Goal: Find contact information: Find contact information

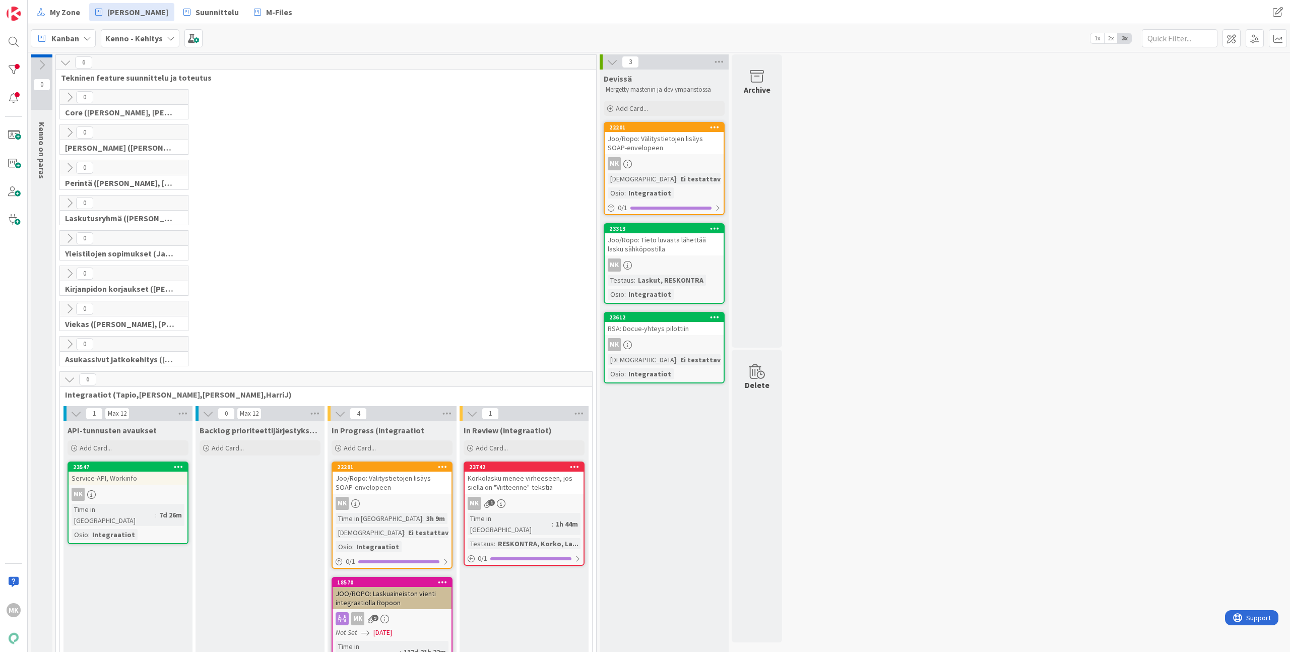
scroll to position [245, 0]
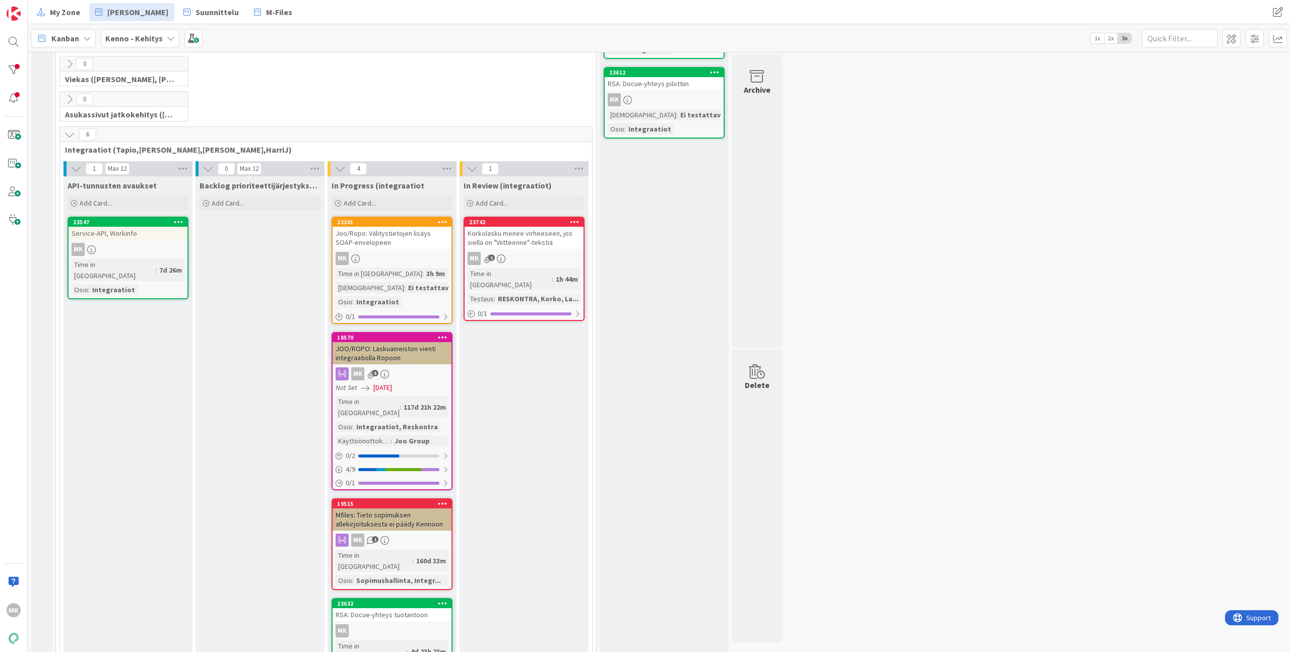
click at [144, 231] on div "Service-API, Workinfo" at bounding box center [128, 233] width 119 height 13
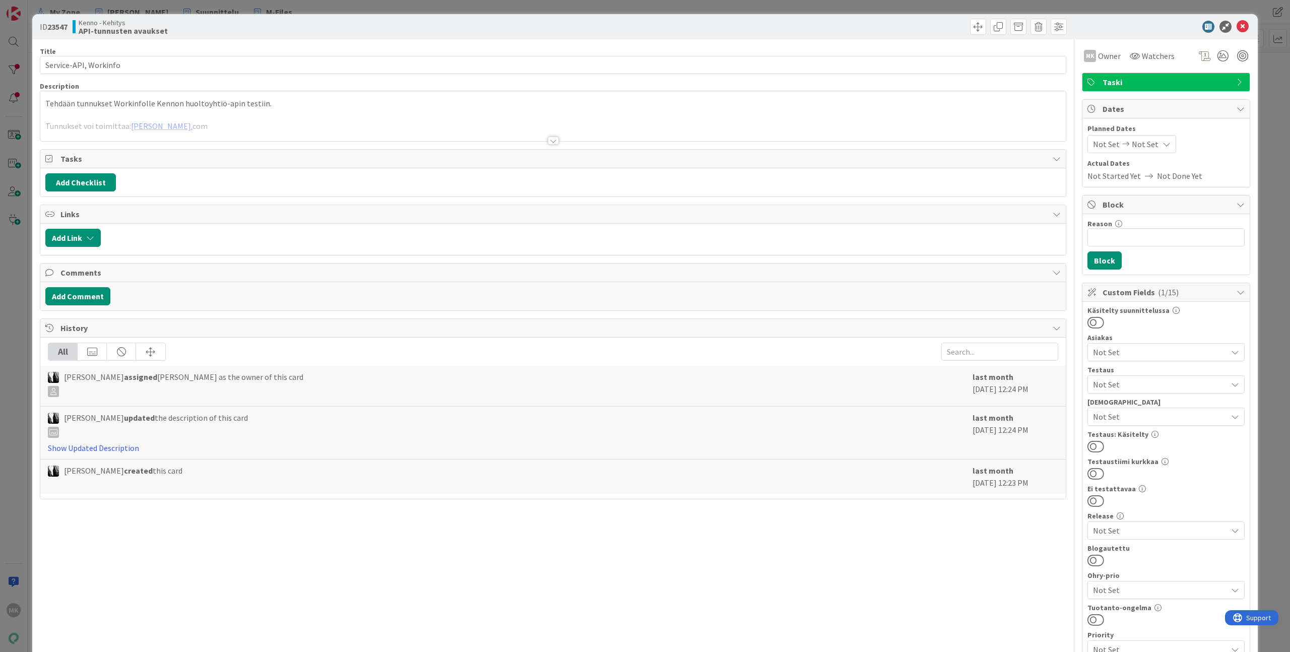
click at [299, 139] on div at bounding box center [553, 128] width 1026 height 26
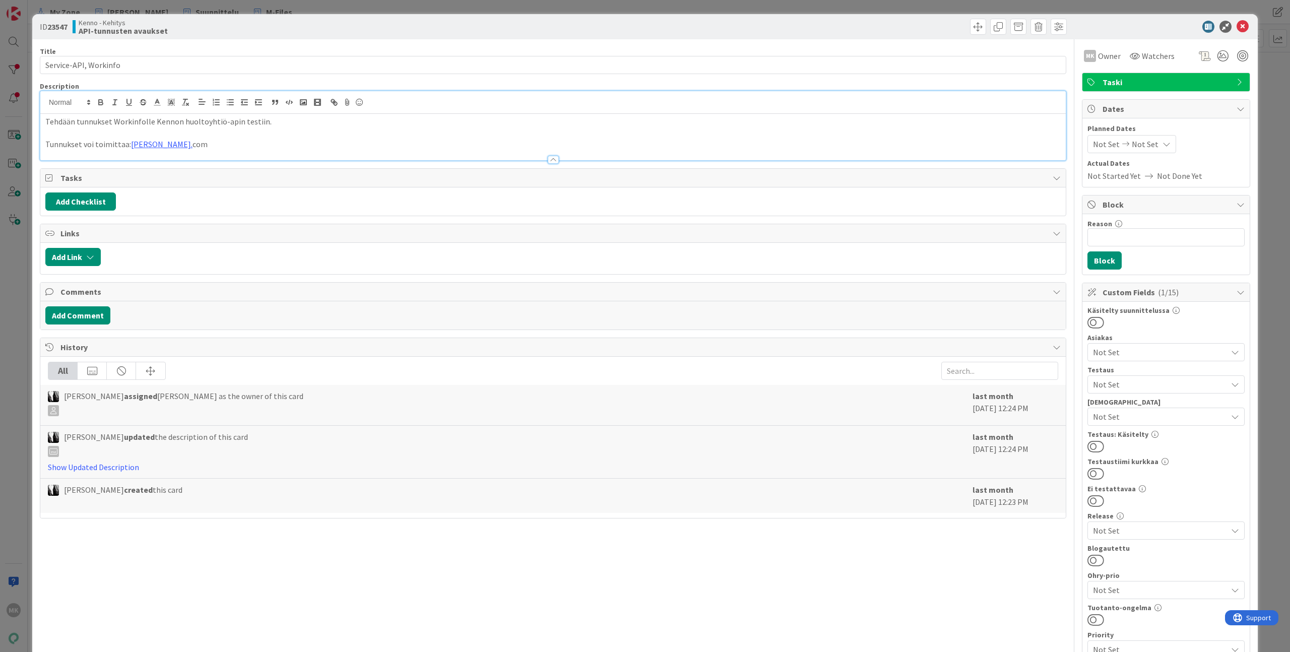
click at [275, 144] on p "Tunnukset voi toimittaa: mikko.aaltonen@leasedealgroup. com" at bounding box center [553, 145] width 1016 height 12
drag, startPoint x: 267, startPoint y: 143, endPoint x: 130, endPoint y: 147, distance: 137.7
click at [130, 147] on p "Tunnukset voi toimittaa: mikko.aaltonen@leasedealgroup. com" at bounding box center [553, 145] width 1016 height 12
click at [272, 143] on p "Tunnukset voi toimittaa: mikko.aaltonen@leasedealgroup. com" at bounding box center [553, 145] width 1016 height 12
copy p "[PERSON_NAME]. com"
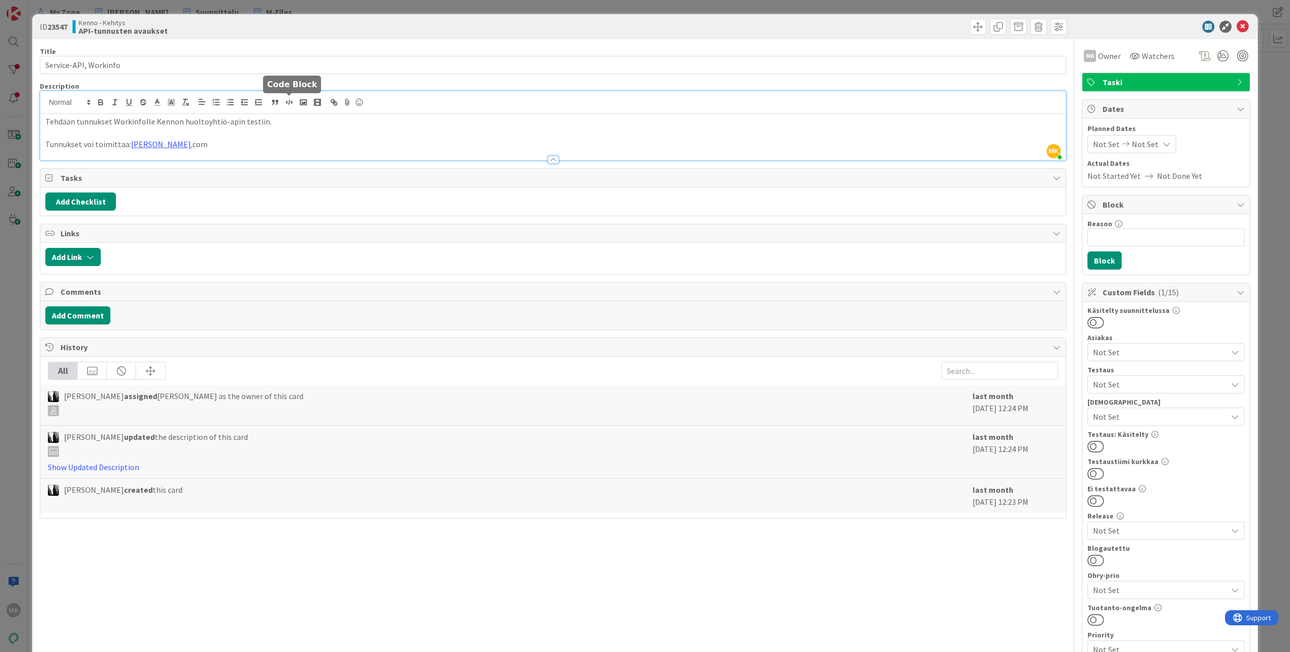
click at [300, 36] on div "ID 23547 Kenno - Kehitys API-tunnusten avaukset" at bounding box center [645, 26] width 1226 height 25
click at [257, 6] on div "ID 23547 Kenno - Kehitys API-tunnusten avaukset Title 21 / 128 Service-API, Wor…" at bounding box center [645, 326] width 1290 height 652
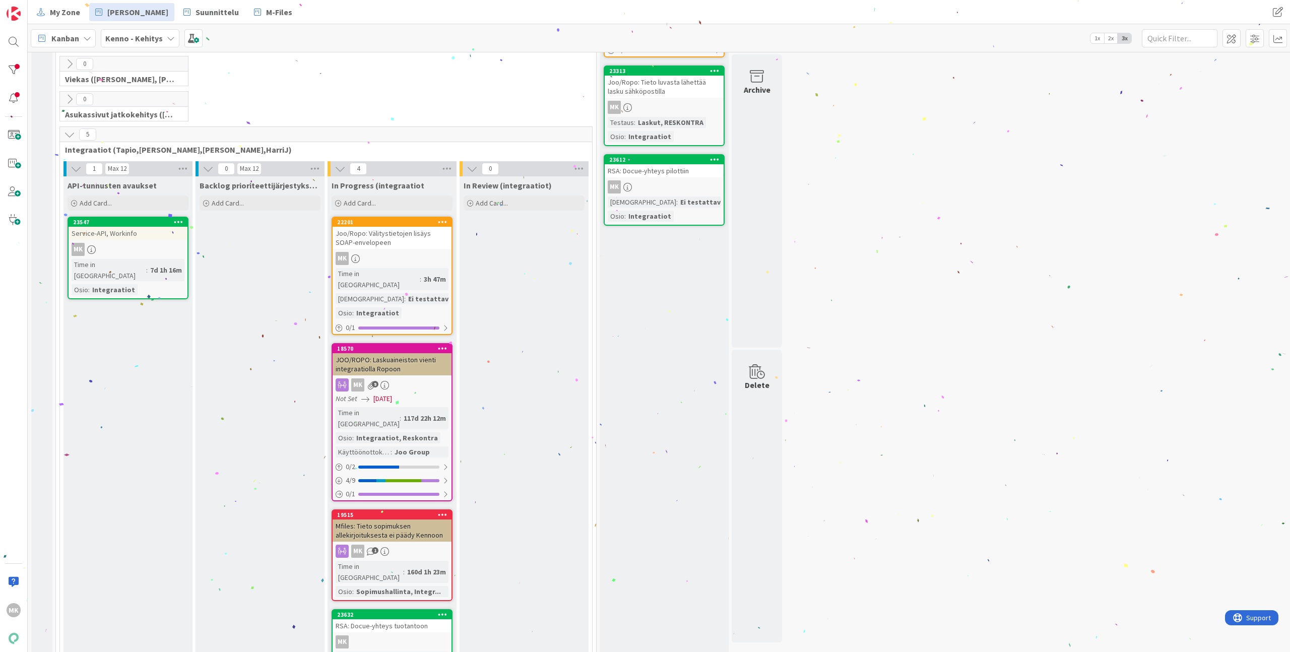
scroll to position [15, 0]
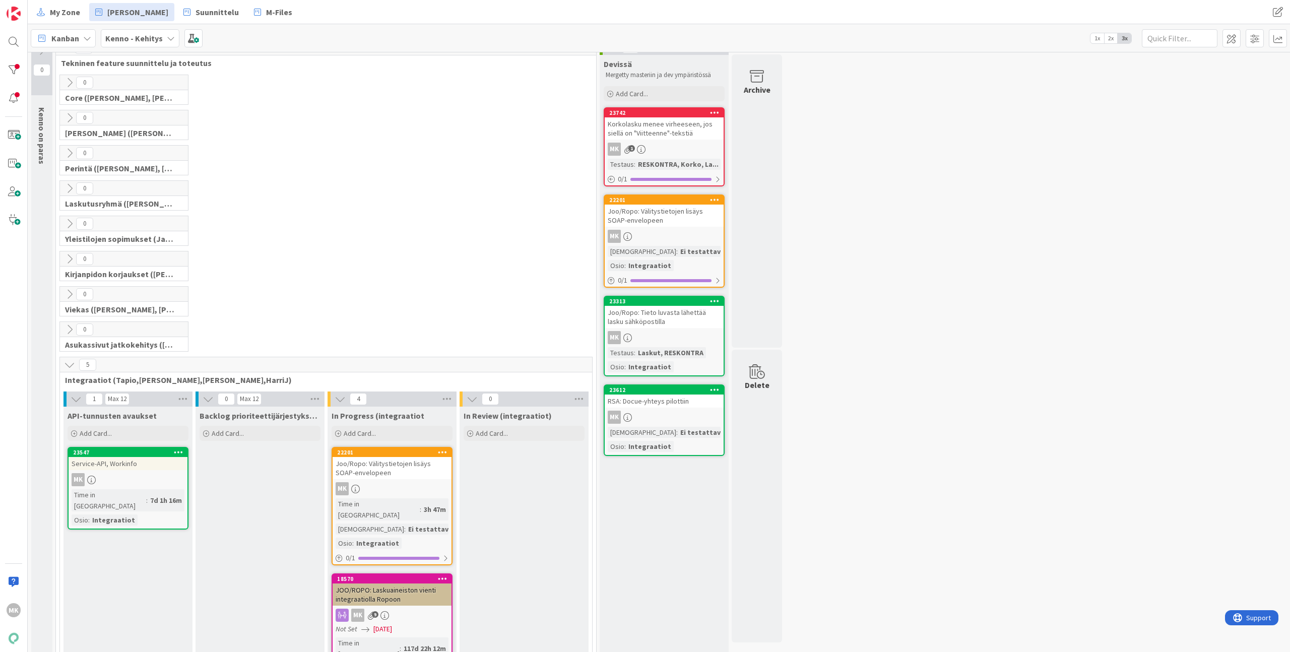
drag, startPoint x: 491, startPoint y: 245, endPoint x: 450, endPoint y: 256, distance: 42.8
